Goal: Connect with others: Connect with other users

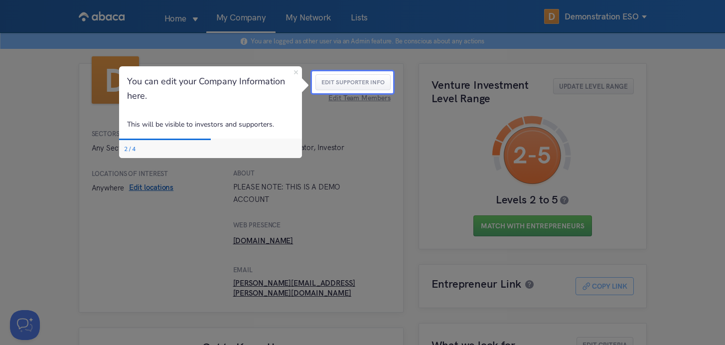
click at [295, 72] on icon "Close Preview" at bounding box center [296, 72] width 4 height 4
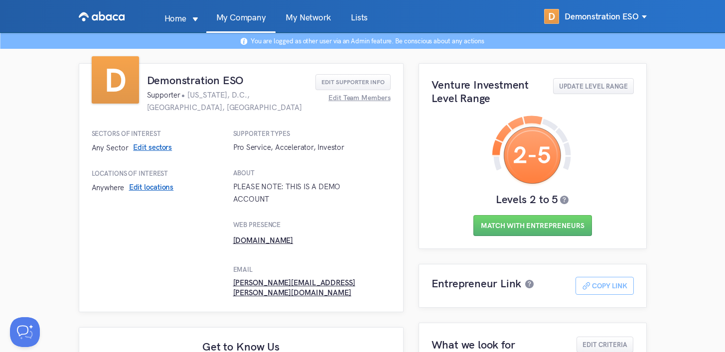
click at [306, 20] on link "My Network" at bounding box center [307, 22] width 65 height 19
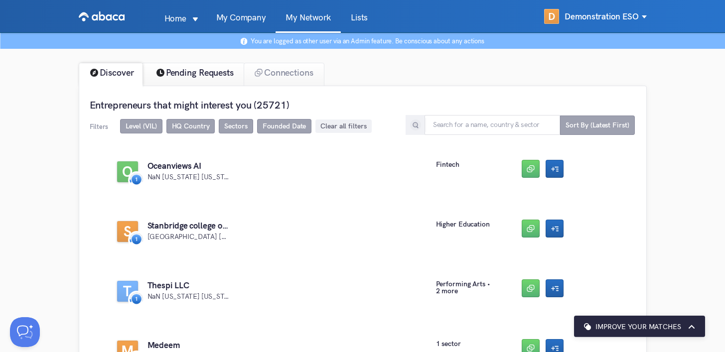
click at [185, 81] on div "Pending Requests" at bounding box center [193, 74] width 104 height 23
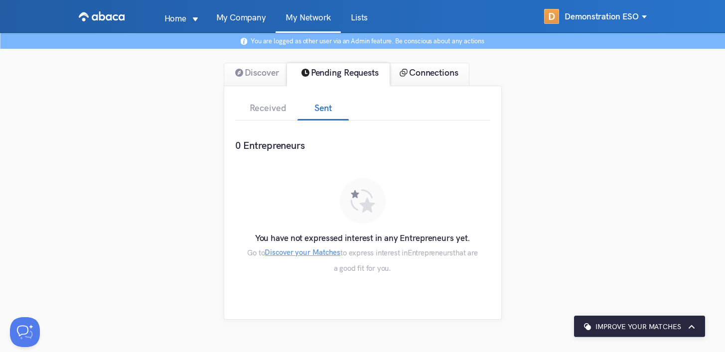
click at [434, 75] on div "Connections" at bounding box center [429, 74] width 81 height 23
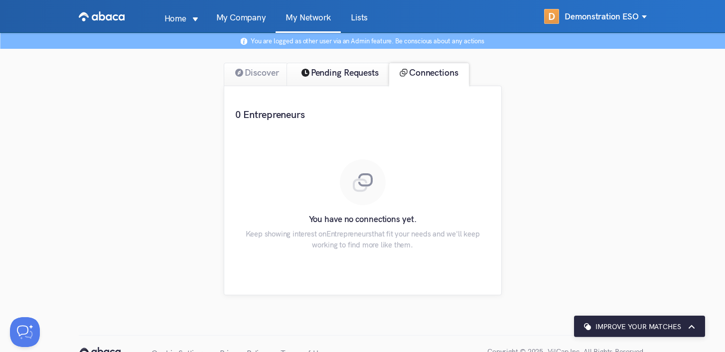
click at [351, 72] on div "Pending Requests" at bounding box center [338, 74] width 104 height 23
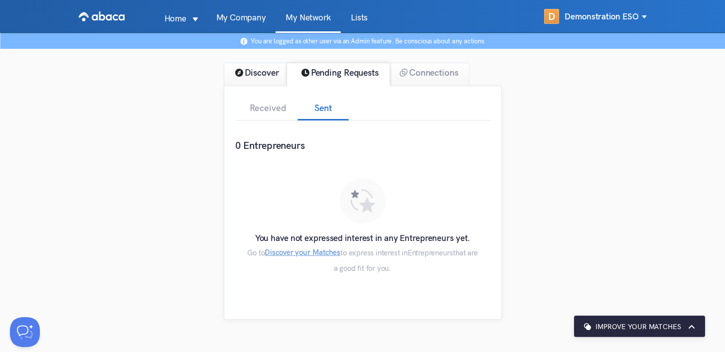
click at [244, 76] on div "Discover" at bounding box center [256, 74] width 64 height 23
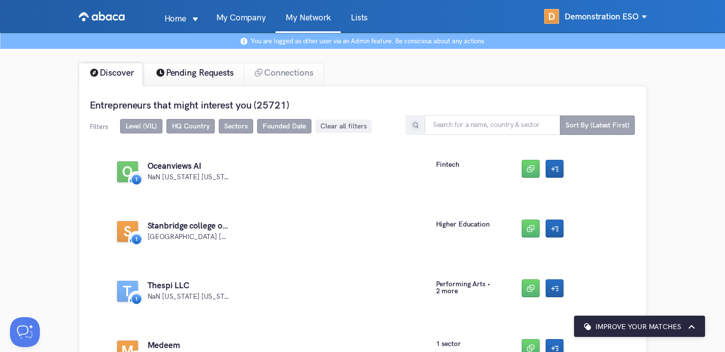
click at [206, 76] on div "Pending Requests" at bounding box center [193, 74] width 104 height 23
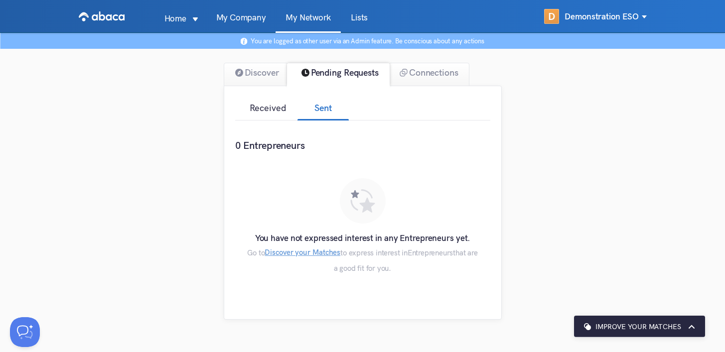
click at [275, 108] on div "Received" at bounding box center [266, 110] width 62 height 22
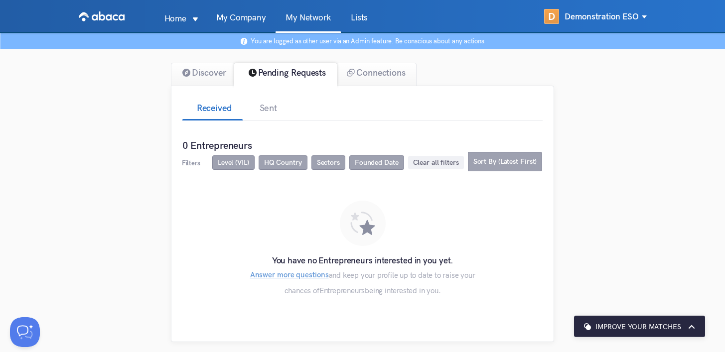
click at [275, 108] on div "Sent" at bounding box center [268, 110] width 51 height 22
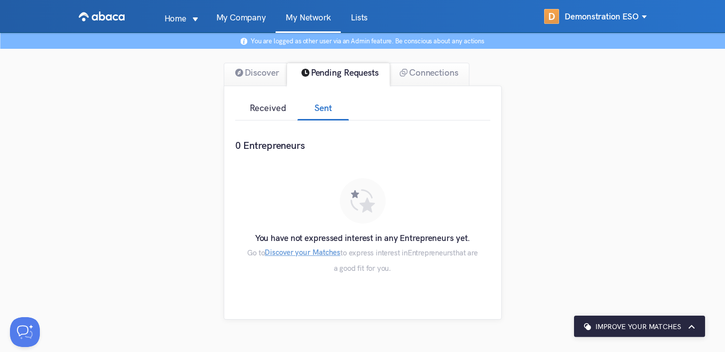
click at [245, 108] on div "Received" at bounding box center [266, 110] width 62 height 22
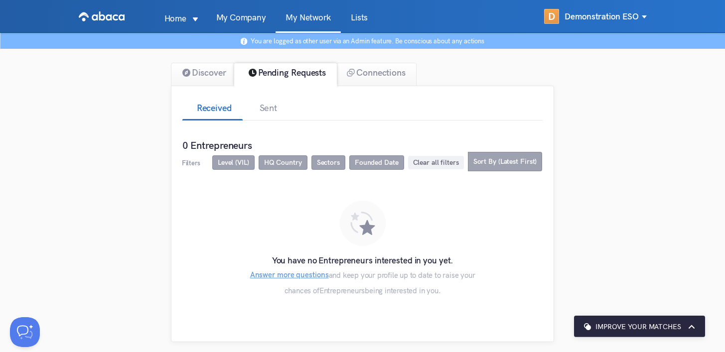
click at [325, 159] on span "Sectors" at bounding box center [328, 162] width 23 height 8
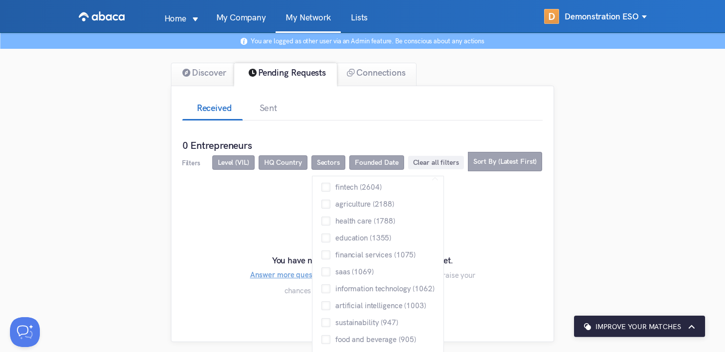
click at [279, 159] on span "HQ Country" at bounding box center [283, 162] width 38 height 8
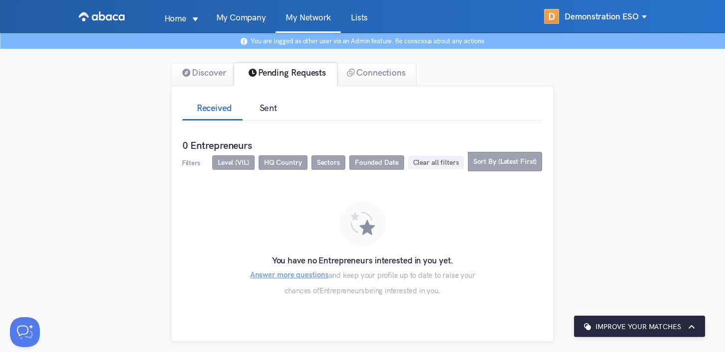
click at [265, 117] on div "Sent" at bounding box center [268, 110] width 51 height 22
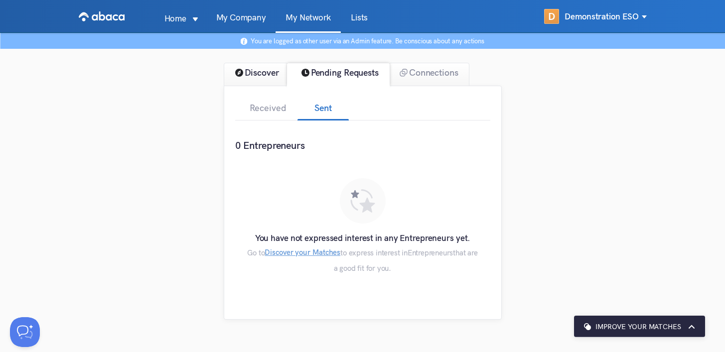
click at [259, 80] on div "Discover" at bounding box center [256, 74] width 64 height 23
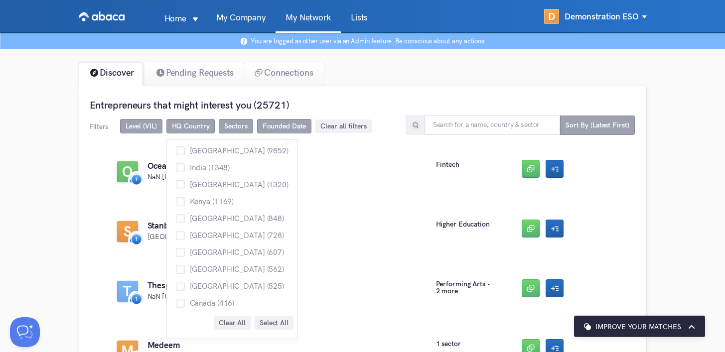
click at [181, 128] on span "HQ Country" at bounding box center [191, 126] width 38 height 8
click at [213, 252] on span "[GEOGRAPHIC_DATA] (607)" at bounding box center [234, 252] width 99 height 7
click at [176, 248] on input "[GEOGRAPHIC_DATA] (607)" at bounding box center [176, 248] width 0 height 0
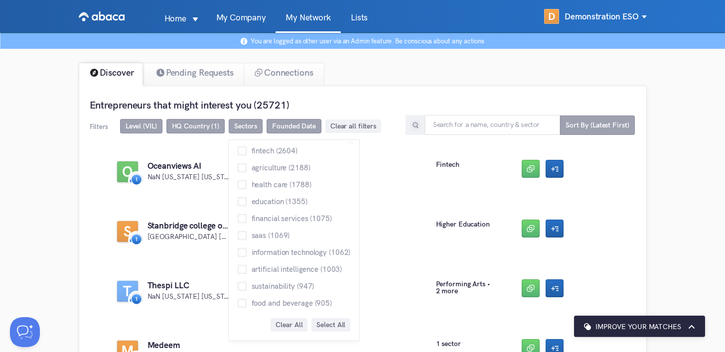
click at [248, 126] on span "Sectors" at bounding box center [245, 126] width 23 height 8
click at [251, 150] on span "fintech (2604)" at bounding box center [272, 150] width 51 height 7
click at [238, 146] on input "fintech (2604)" at bounding box center [238, 146] width 0 height 0
click at [252, 164] on span "agriculture (2188)" at bounding box center [279, 167] width 64 height 7
click at [238, 163] on input "agriculture (2188)" at bounding box center [238, 163] width 0 height 0
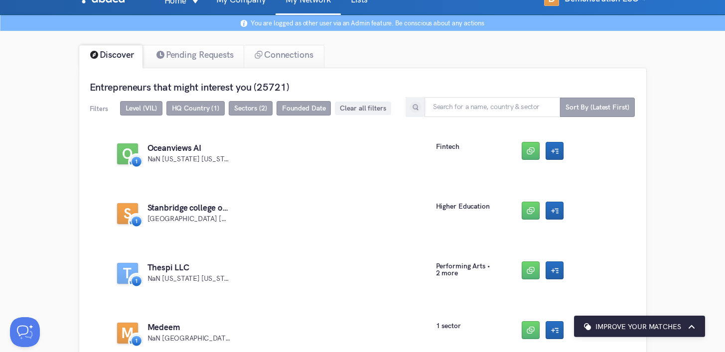
scroll to position [23, 0]
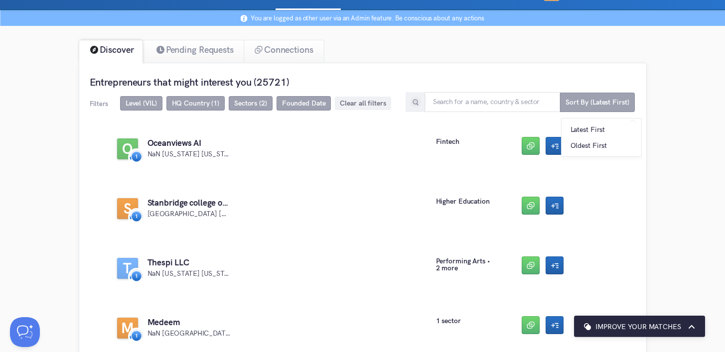
click at [595, 102] on span "Sort By (Latest First)" at bounding box center [597, 102] width 64 height 8
click at [577, 105] on span "Sort By (Latest First)" at bounding box center [597, 102] width 64 height 8
click at [412, 102] on img at bounding box center [415, 102] width 12 height 12
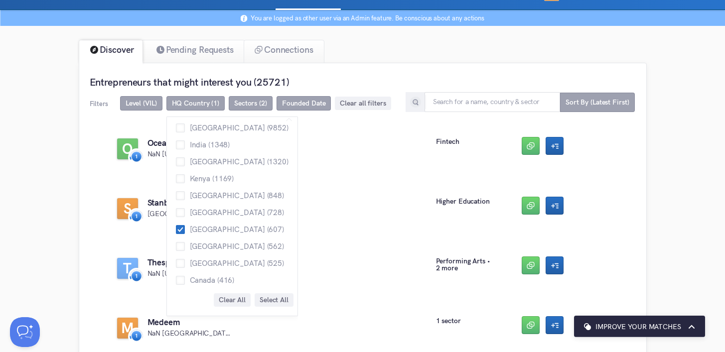
click at [210, 106] on span "HQ Country (1)" at bounding box center [195, 103] width 47 height 8
click at [210, 128] on span "[GEOGRAPHIC_DATA] (9852)" at bounding box center [237, 127] width 104 height 7
click at [176, 124] on input "[GEOGRAPHIC_DATA] (9852)" at bounding box center [176, 124] width 0 height 0
click at [210, 128] on span "[GEOGRAPHIC_DATA] (9852)" at bounding box center [237, 127] width 104 height 7
click at [176, 124] on input "[GEOGRAPHIC_DATA] (9852)" at bounding box center [176, 124] width 0 height 0
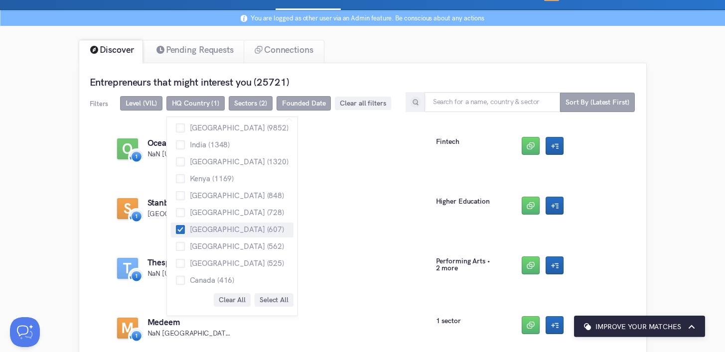
click at [185, 227] on span "[GEOGRAPHIC_DATA] (607)" at bounding box center [234, 229] width 99 height 7
click at [176, 225] on input "[GEOGRAPHIC_DATA] (607)" at bounding box center [176, 225] width 0 height 0
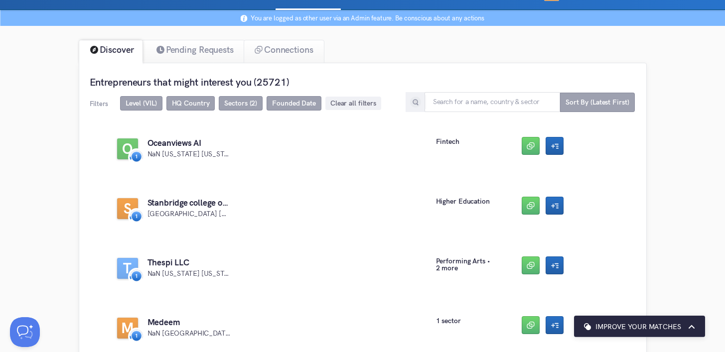
click at [96, 107] on span "Filters" at bounding box center [99, 104] width 18 height 8
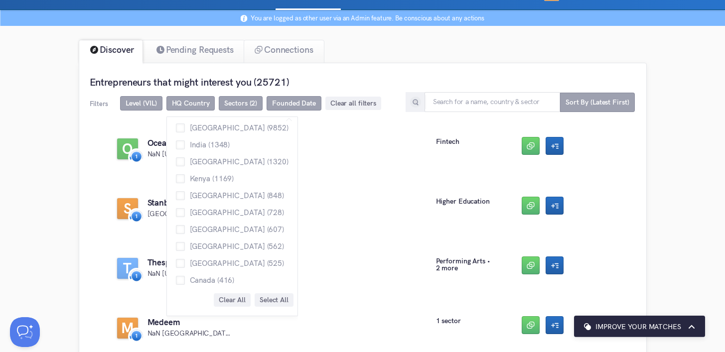
click at [185, 104] on span "HQ Country" at bounding box center [191, 103] width 38 height 8
click at [223, 228] on span "[GEOGRAPHIC_DATA] (607)" at bounding box center [234, 229] width 99 height 7
click at [176, 225] on input "[GEOGRAPHIC_DATA] (607)" at bounding box center [176, 225] width 0 height 0
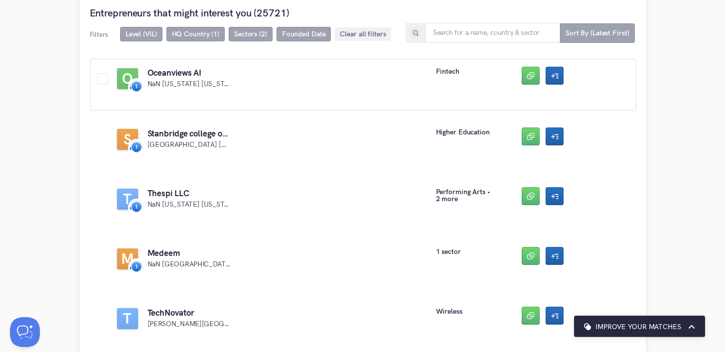
scroll to position [0, 0]
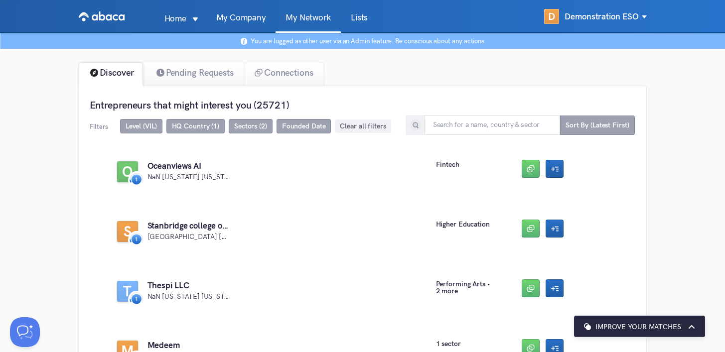
click at [243, 126] on span "Sectors (2)" at bounding box center [250, 126] width 33 height 8
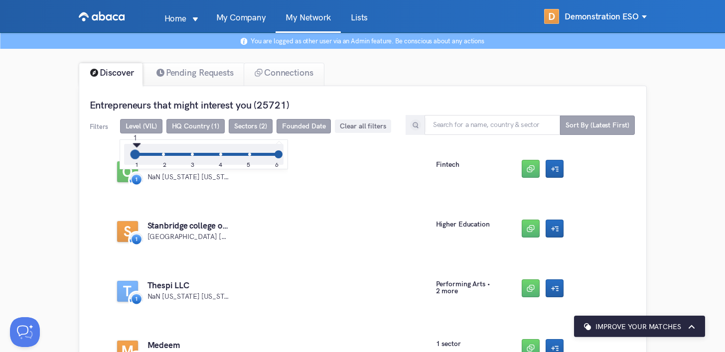
drag, startPoint x: 167, startPoint y: 156, endPoint x: 137, endPoint y: 159, distance: 29.5
click at [137, 156] on div "1 2 3 4 5 6" at bounding box center [206, 154] width 143 height 3
drag, startPoint x: 136, startPoint y: 156, endPoint x: 234, endPoint y: 154, distance: 97.2
click at [234, 154] on div "1 2 3 4 5 6" at bounding box center [206, 154] width 143 height 3
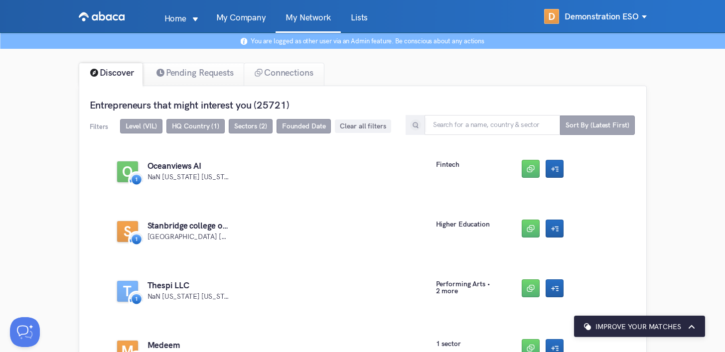
click at [310, 132] on span "Founded Date" at bounding box center [303, 126] width 55 height 14
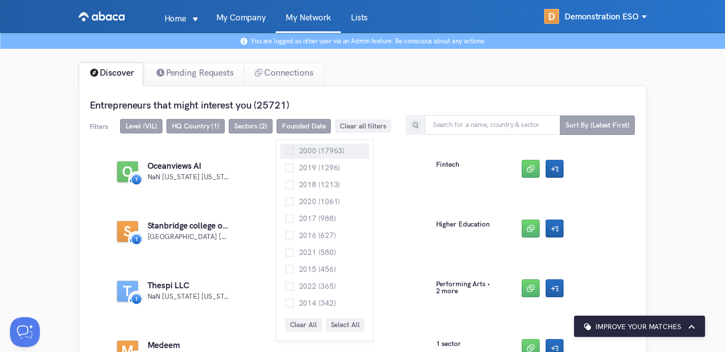
click at [307, 146] on label "2000 (17963)" at bounding box center [315, 151] width 60 height 12
click at [285, 146] on input "2000 (17963)" at bounding box center [285, 146] width 0 height 0
click at [307, 147] on span "2000 (17963)" at bounding box center [319, 150] width 51 height 7
click at [285, 146] on input "2000 (17963)" at bounding box center [285, 146] width 0 height 0
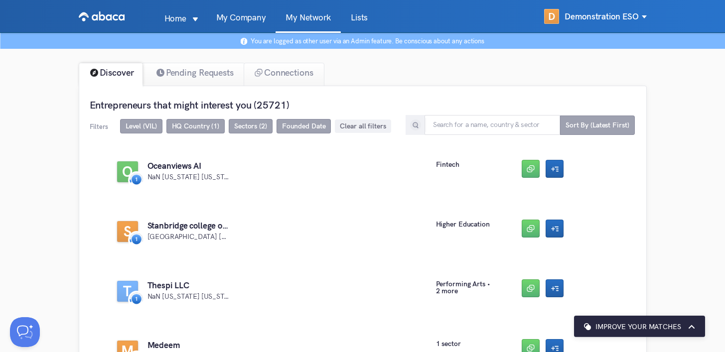
click at [293, 120] on span "Founded Date" at bounding box center [303, 126] width 55 height 14
click at [288, 121] on span "Founded Date" at bounding box center [303, 126] width 55 height 14
click at [512, 123] on input "text" at bounding box center [491, 125] width 135 height 20
click at [611, 329] on h3 "Improve your matches" at bounding box center [638, 327] width 86 height 8
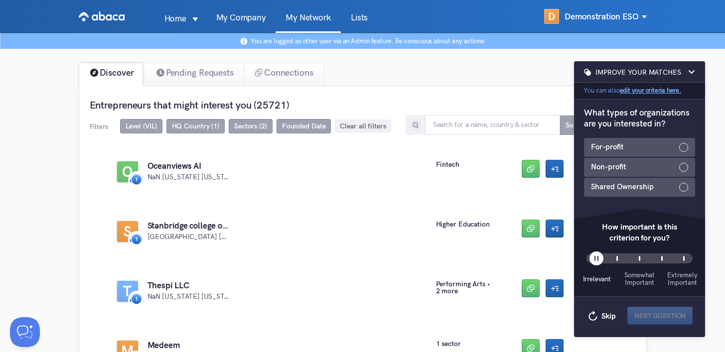
click at [693, 69] on img at bounding box center [691, 72] width 7 height 7
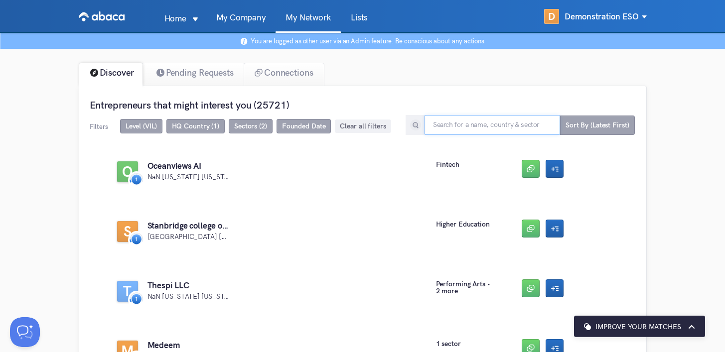
click at [485, 120] on input "text" at bounding box center [491, 125] width 135 height 20
type input "singlebound"
click at [415, 126] on img at bounding box center [415, 125] width 12 height 12
click at [416, 127] on img at bounding box center [415, 125] width 12 height 12
click at [95, 126] on span "Filters" at bounding box center [99, 127] width 18 height 8
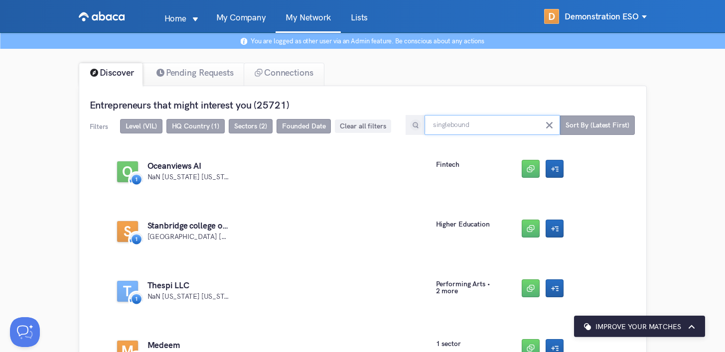
click at [497, 134] on input "singlebound" at bounding box center [491, 125] width 135 height 20
click at [580, 124] on span "Sort By (Latest First)" at bounding box center [597, 125] width 64 height 8
click at [506, 126] on input "singlebound" at bounding box center [491, 125] width 135 height 20
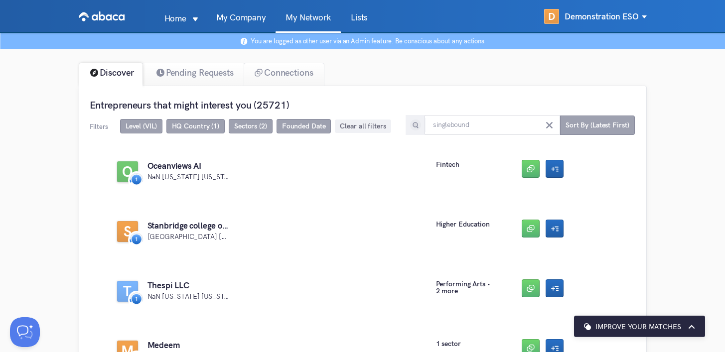
click at [414, 126] on img at bounding box center [415, 125] width 12 height 12
click at [415, 126] on img at bounding box center [415, 125] width 12 height 12
click at [536, 126] on input "singlebound" at bounding box center [491, 125] width 135 height 20
click at [191, 164] on div "O Oceanviews AI NaN [US_STATE] [US_STATE] [GEOGRAPHIC_DATA] fintech" at bounding box center [363, 177] width 546 height 52
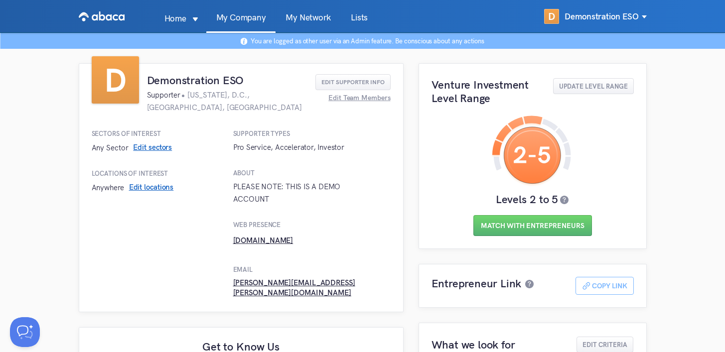
click at [323, 19] on link "My Network" at bounding box center [307, 22] width 65 height 19
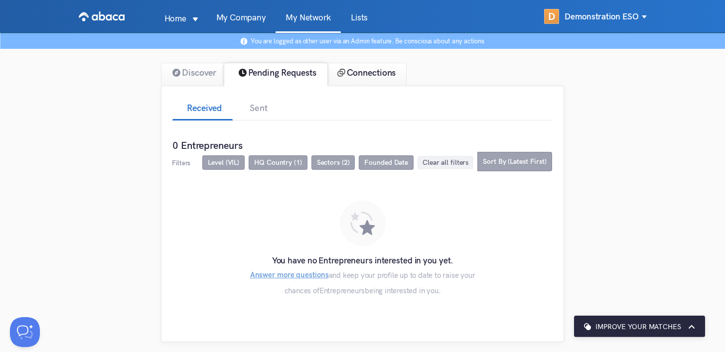
click at [367, 78] on div "Connections" at bounding box center [366, 74] width 81 height 23
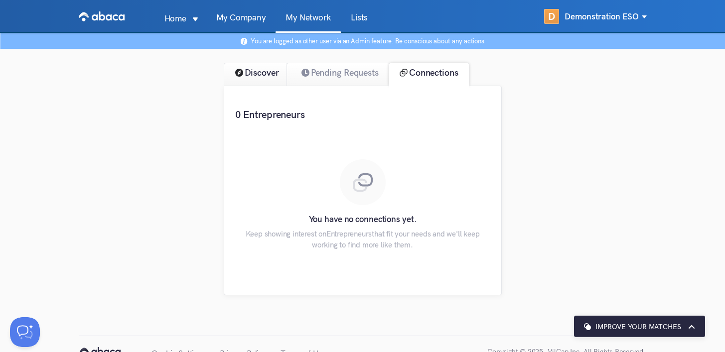
click at [263, 77] on div "Discover" at bounding box center [256, 74] width 64 height 23
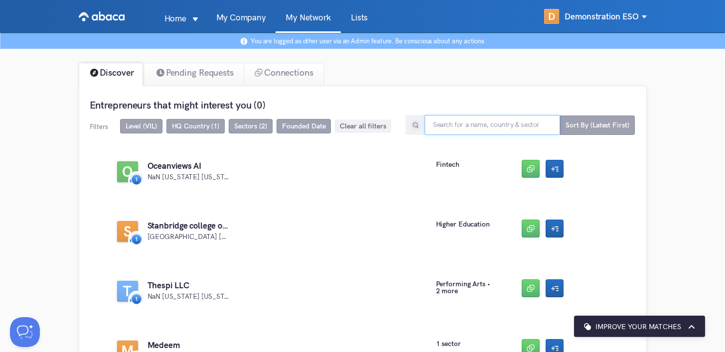
click at [523, 126] on input "text" at bounding box center [491, 125] width 135 height 20
click at [584, 126] on span "Sort By (Latest First)" at bounding box center [597, 125] width 64 height 8
click at [581, 171] on li "Oldest First" at bounding box center [601, 168] width 72 height 14
click at [492, 126] on input "text" at bounding box center [489, 125] width 135 height 20
type input "s"
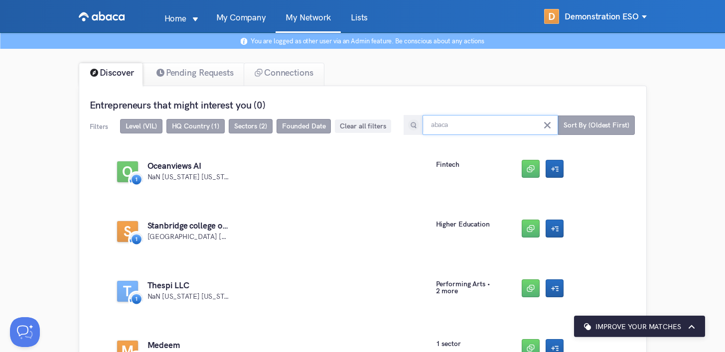
type input "abaca"
click at [594, 132] on span "Sort By (Oldest First)" at bounding box center [596, 125] width 77 height 19
click at [601, 148] on li "Latest First" at bounding box center [600, 152] width 72 height 14
click at [369, 123] on span "Clear all filters" at bounding box center [363, 126] width 46 height 8
click at [92, 127] on span "Filters" at bounding box center [99, 127] width 18 height 8
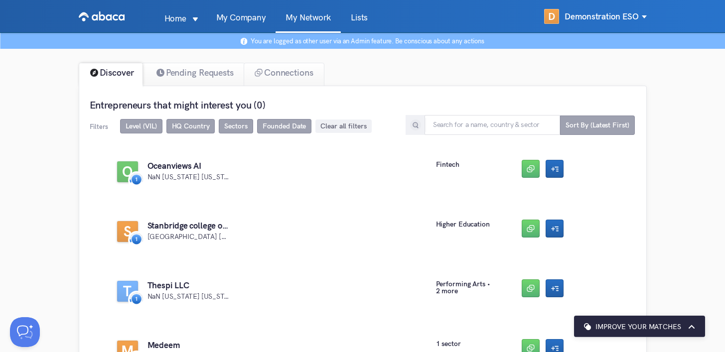
click at [389, 122] on div "Filters Level (VIL) HQ Country Sectors Founded Date Clear all filters Sort By (…" at bounding box center [362, 126] width 545 height 16
click at [425, 127] on div at bounding box center [482, 125] width 154 height 20
click at [416, 129] on img at bounding box center [415, 125] width 12 height 12
click at [417, 127] on img at bounding box center [415, 125] width 12 height 12
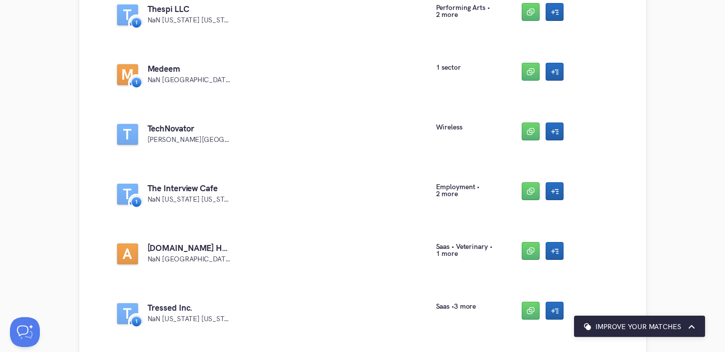
scroll to position [279, 0]
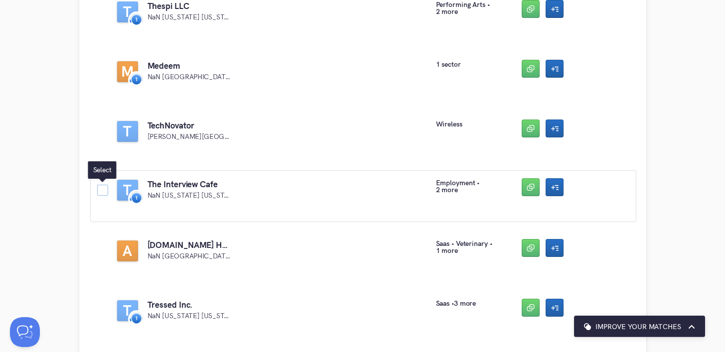
click at [105, 191] on span at bounding box center [102, 190] width 11 height 11
click at [97, 185] on input "checkbox" at bounding box center [97, 185] width 0 height 0
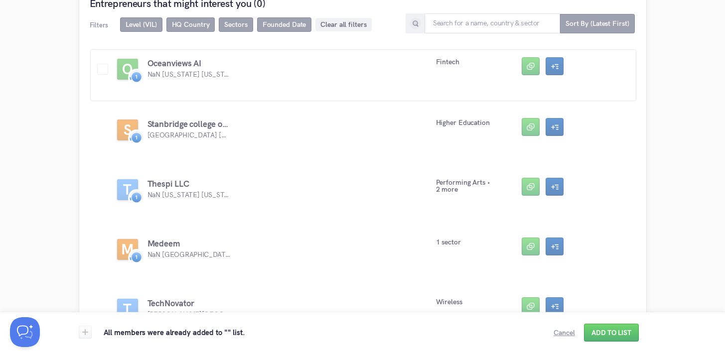
scroll to position [0, 0]
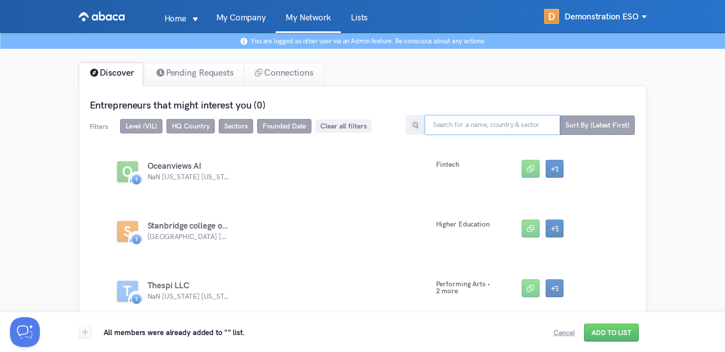
click at [500, 125] on input "text" at bounding box center [491, 125] width 135 height 20
type input "u"
type input "demo"
click at [192, 79] on div "Pending Requests" at bounding box center [193, 74] width 104 height 23
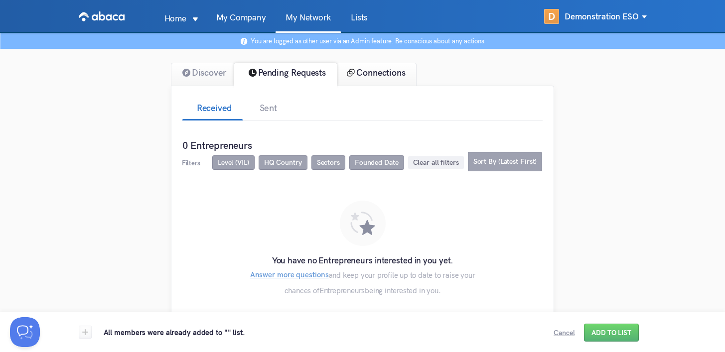
click at [401, 74] on div "Connections" at bounding box center [376, 74] width 81 height 23
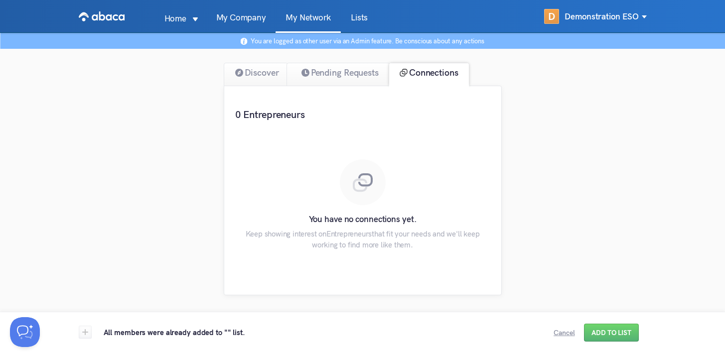
click at [359, 18] on link "Lists" at bounding box center [359, 22] width 37 height 19
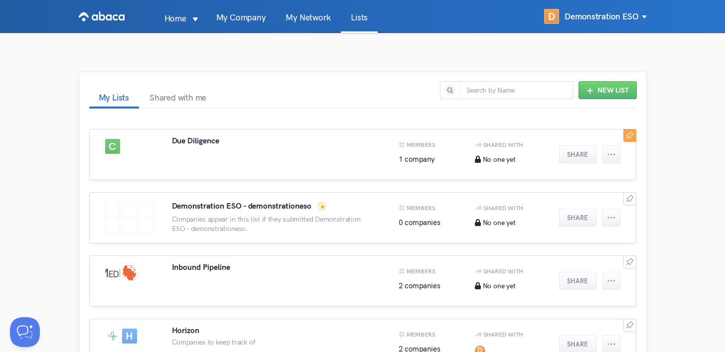
click at [312, 16] on link "My Network" at bounding box center [307, 22] width 65 height 19
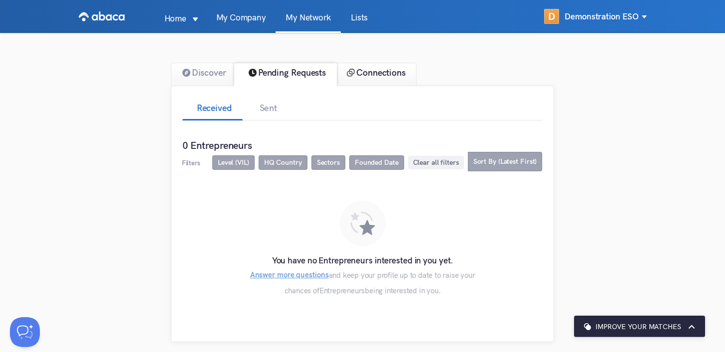
click at [381, 84] on div "Connections" at bounding box center [376, 74] width 81 height 23
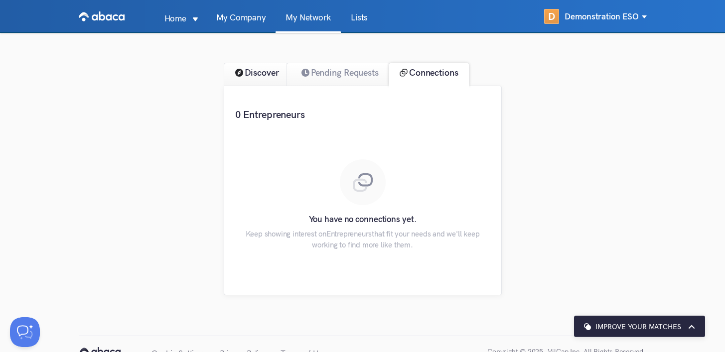
click at [247, 81] on div "Discover" at bounding box center [256, 74] width 64 height 23
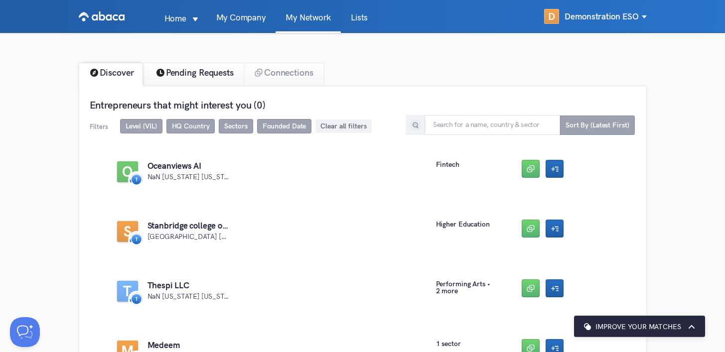
click at [206, 78] on div "Pending Requests" at bounding box center [193, 74] width 104 height 23
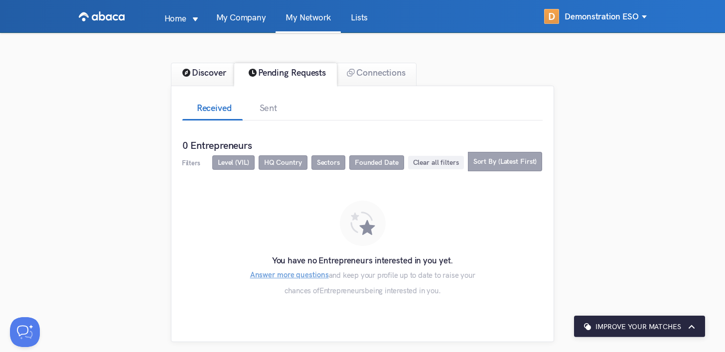
click at [193, 83] on div "Discover" at bounding box center [203, 74] width 64 height 23
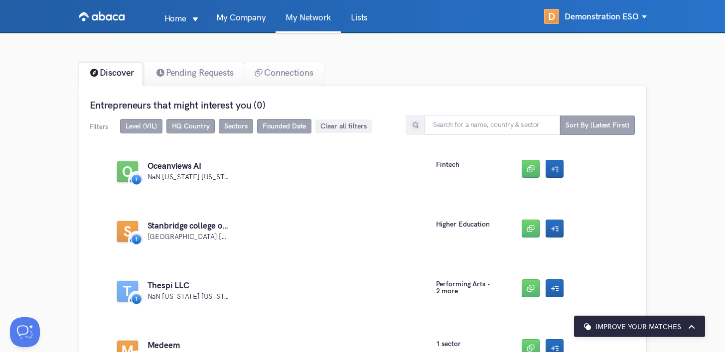
click at [608, 320] on div "Improve your matches" at bounding box center [639, 326] width 131 height 21
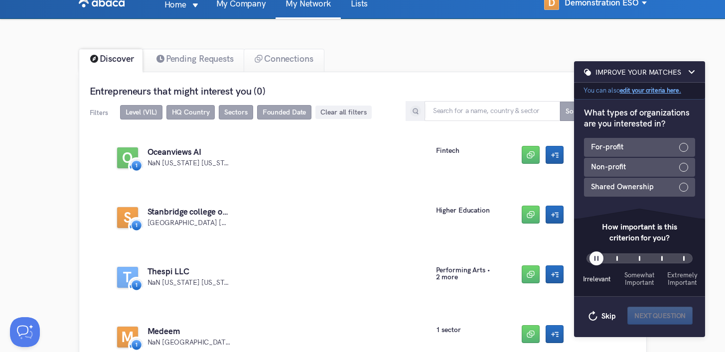
scroll to position [15, 0]
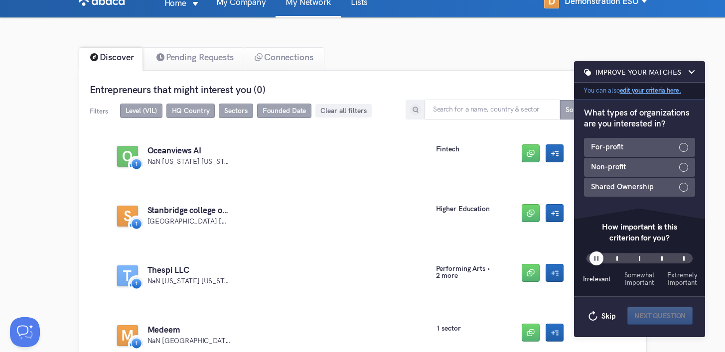
click at [612, 49] on div "Discover Pending Requests Connections" at bounding box center [363, 58] width 568 height 23
click at [140, 113] on span "Level (VIL)" at bounding box center [141, 111] width 31 height 8
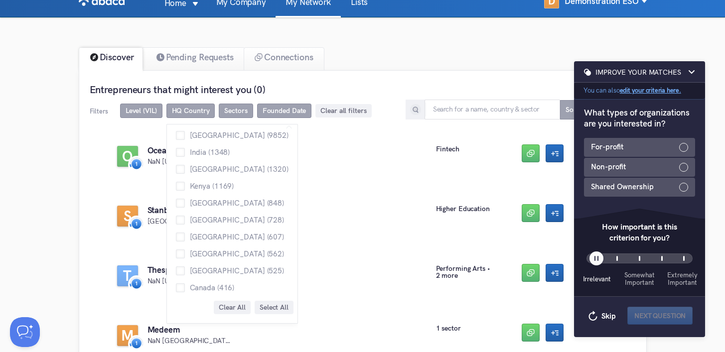
click at [202, 112] on span "HQ Country" at bounding box center [191, 111] width 38 height 8
click at [210, 233] on span "[GEOGRAPHIC_DATA] (607)" at bounding box center [234, 236] width 99 height 7
click at [176, 233] on input "[GEOGRAPHIC_DATA] (607)" at bounding box center [176, 233] width 0 height 0
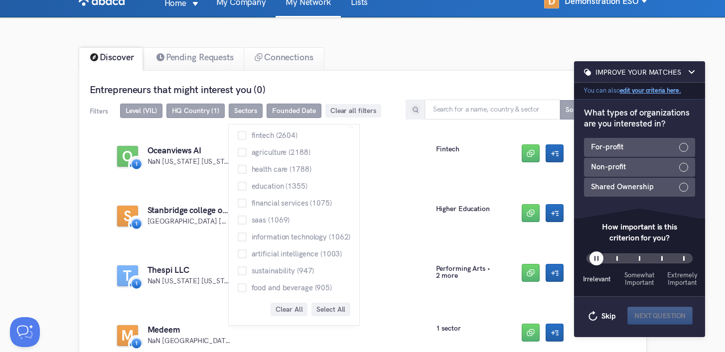
click at [252, 112] on span "Sectors" at bounding box center [245, 111] width 23 height 8
click at [263, 170] on span "health care (1788)" at bounding box center [279, 168] width 65 height 7
click at [238, 165] on input "health care (1788)" at bounding box center [238, 165] width 0 height 0
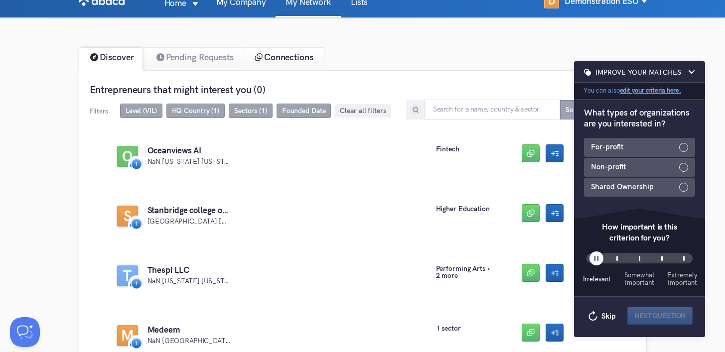
click at [324, 70] on div "Connections" at bounding box center [284, 58] width 81 height 23
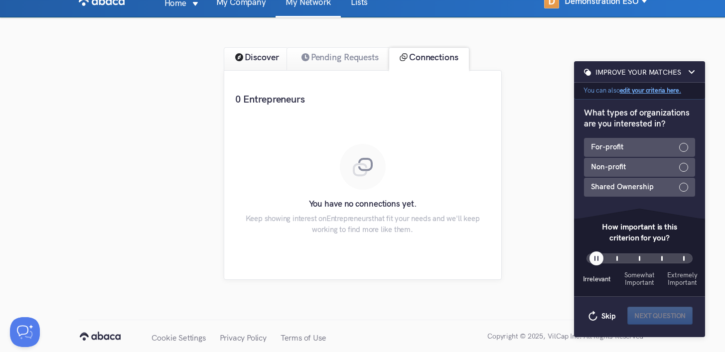
click at [248, 63] on div "Discover" at bounding box center [256, 58] width 64 height 23
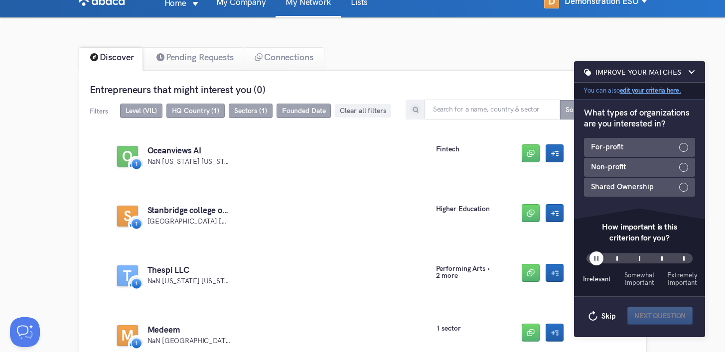
click at [688, 74] on img at bounding box center [691, 72] width 7 height 7
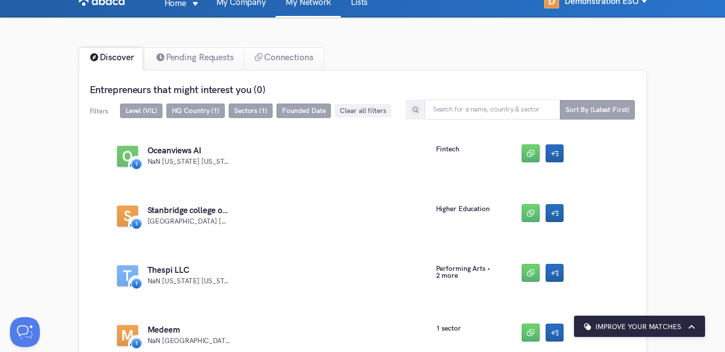
click at [377, 107] on span "Clear all filters" at bounding box center [363, 111] width 46 height 8
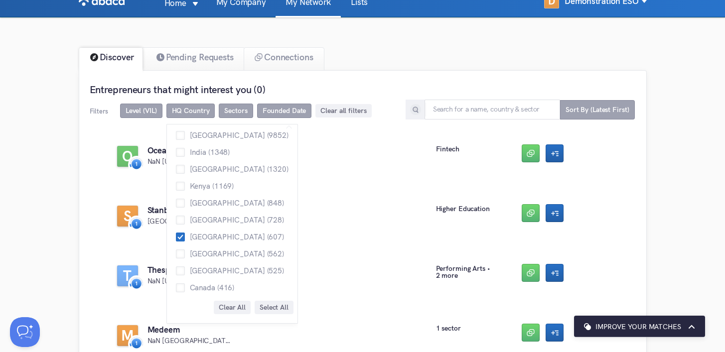
click at [189, 108] on span "HQ Country" at bounding box center [191, 111] width 38 height 8
click at [227, 237] on span "[GEOGRAPHIC_DATA] (607)" at bounding box center [234, 236] width 99 height 7
click at [176, 233] on input "[GEOGRAPHIC_DATA] (607)" at bounding box center [176, 233] width 0 height 0
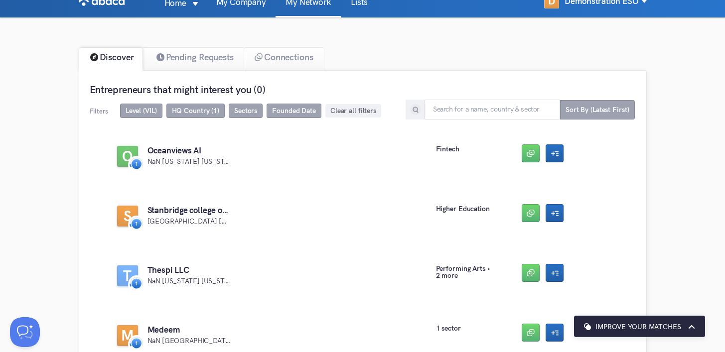
click at [254, 110] on span "Sectors" at bounding box center [245, 111] width 23 height 8
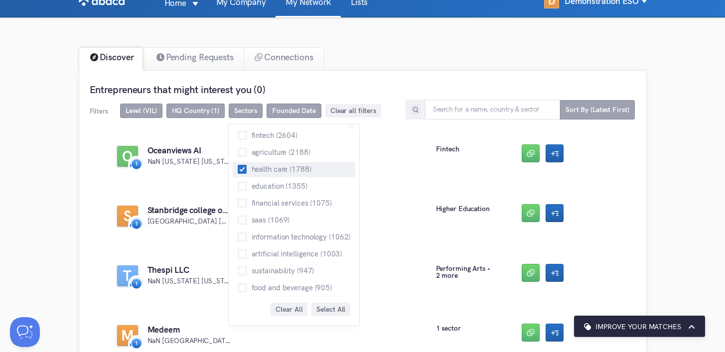
click at [259, 169] on span "health care (1788)" at bounding box center [279, 168] width 65 height 7
click at [238, 165] on input "health care (1788)" at bounding box center [238, 165] width 0 height 0
click at [259, 169] on span "health care (1788)" at bounding box center [279, 168] width 65 height 7
click at [238, 165] on input "health care (1788)" at bounding box center [238, 165] width 0 height 0
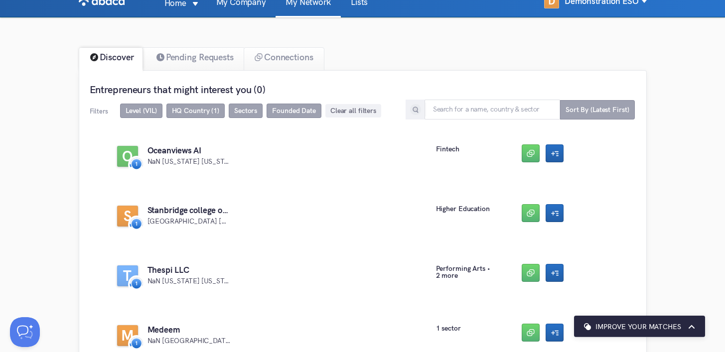
click at [244, 109] on span "Sectors" at bounding box center [245, 111] width 23 height 8
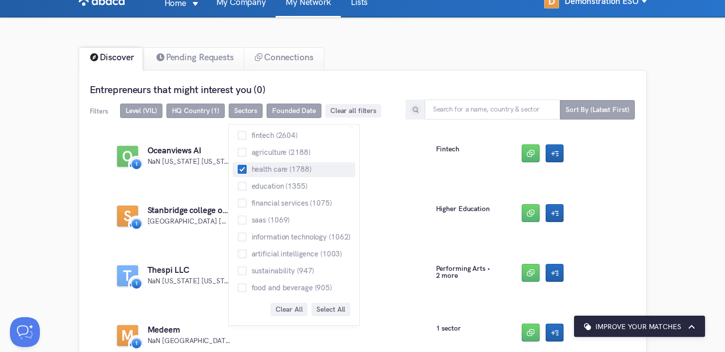
click at [268, 165] on span "health care (1788)" at bounding box center [279, 168] width 65 height 7
click at [238, 165] on input "health care (1788)" at bounding box center [238, 165] width 0 height 0
click at [268, 165] on span "health care (1788)" at bounding box center [279, 168] width 65 height 7
click at [238, 165] on input "health care (1788)" at bounding box center [238, 165] width 0 height 0
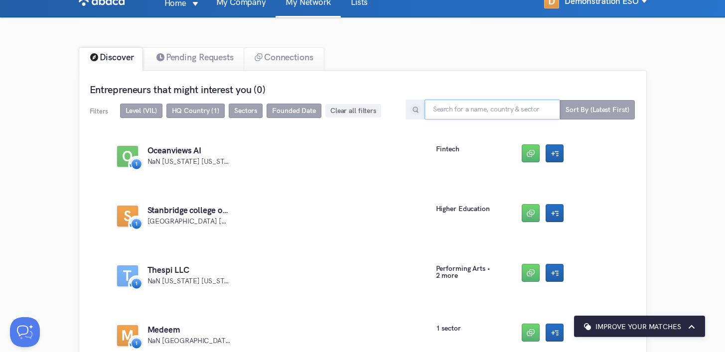
click at [491, 116] on input "text" at bounding box center [491, 110] width 135 height 20
click at [613, 117] on span "Sort By (Latest First)" at bounding box center [597, 109] width 75 height 19
click at [611, 153] on li "Oldest First" at bounding box center [601, 153] width 72 height 14
